Goal: Use online tool/utility: Utilize a website feature to perform a specific function

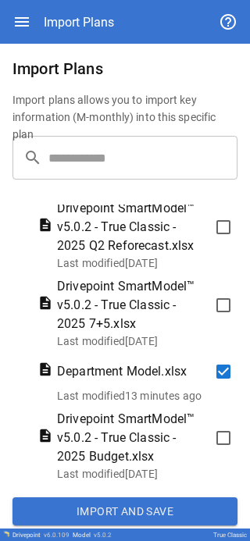
scroll to position [8, 0]
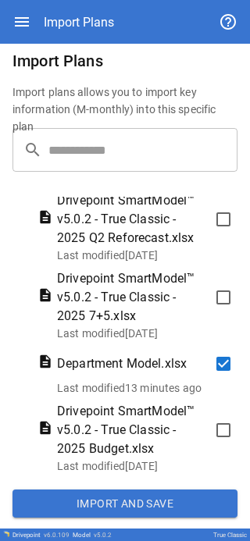
click at [81, 8] on button "Import and Save" at bounding box center [124, 504] width 225 height 28
